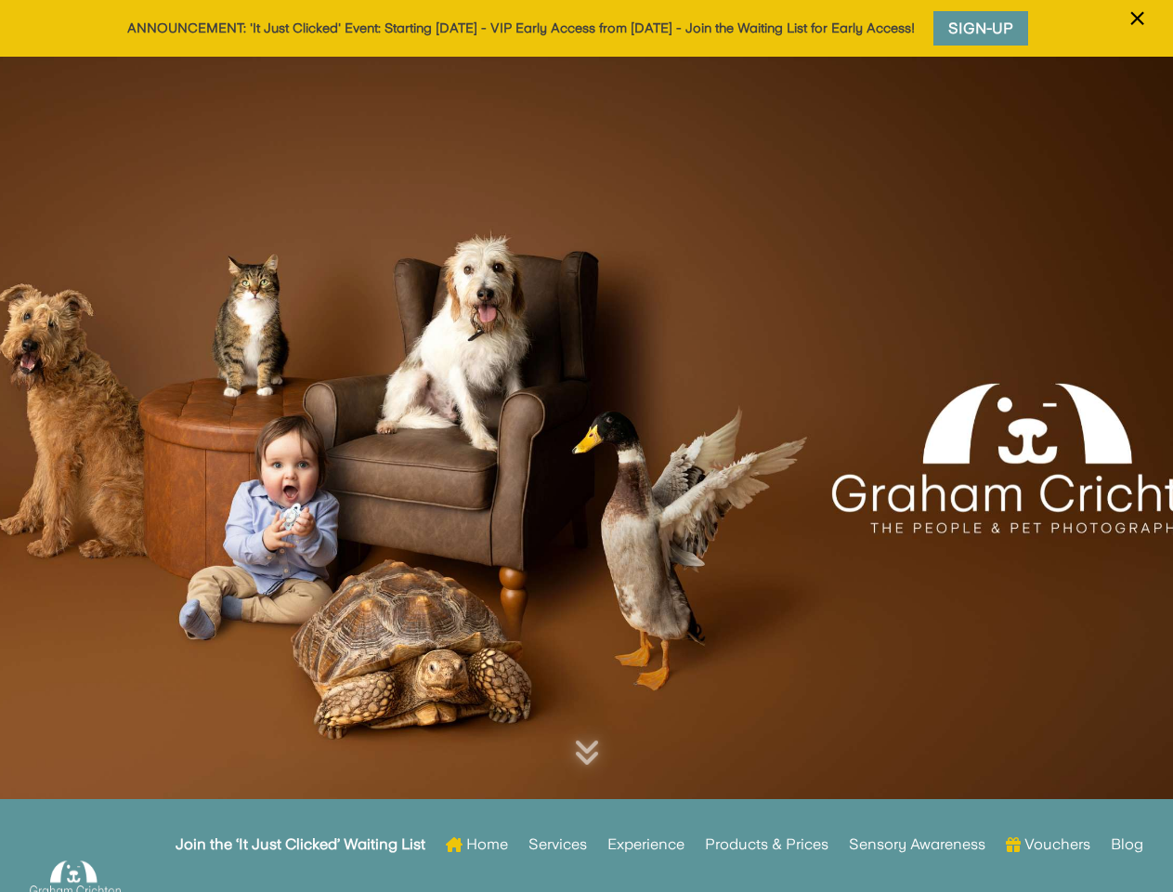
click at [586, 446] on div at bounding box center [586, 458] width 1173 height 803
click at [1137, 30] on span "×" at bounding box center [1138, 18] width 18 height 35
click at [586, 474] on div at bounding box center [586, 458] width 1173 height 803
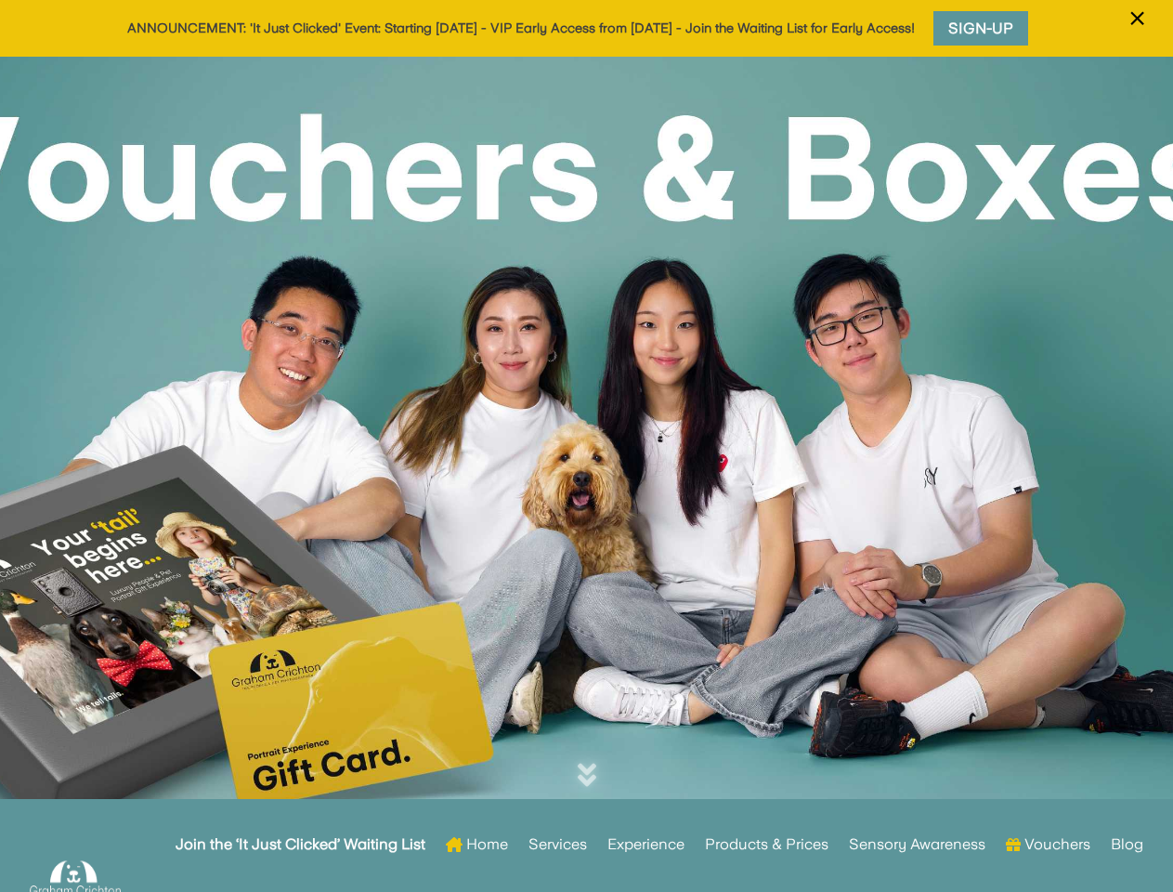
click at [586, 446] on div at bounding box center [586, 458] width 1173 height 803
click at [1137, 30] on span "×" at bounding box center [1138, 18] width 18 height 35
click at [586, 474] on div at bounding box center [586, 458] width 1173 height 803
